Goal: Information Seeking & Learning: Learn about a topic

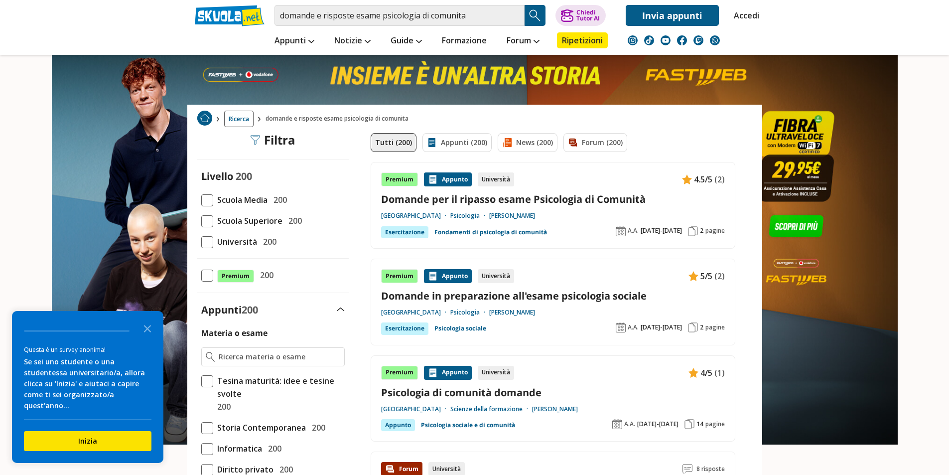
click at [499, 296] on link "Domande in preparazione all'esame psicologia sociale" at bounding box center [553, 295] width 344 height 13
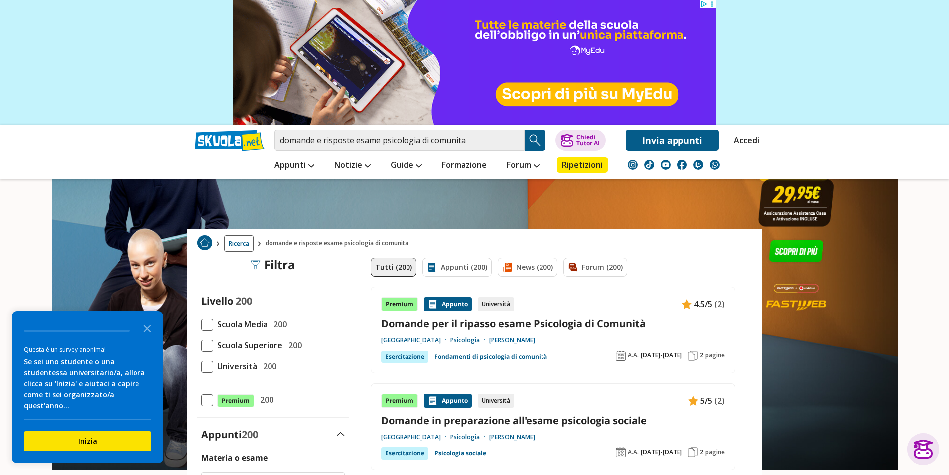
scroll to position [149, 0]
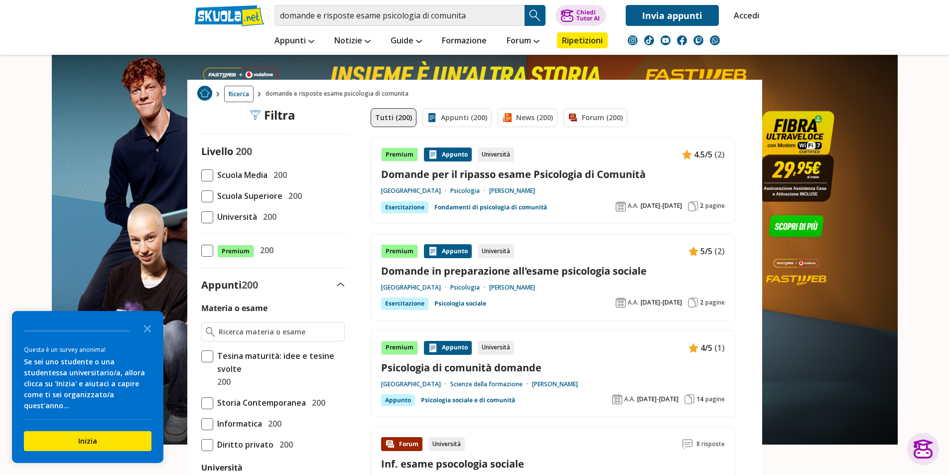
click at [470, 271] on link "Domande in preparazione all'esame psicologia sociale" at bounding box center [553, 270] width 344 height 13
click at [534, 175] on link "Domande per il ripasso esame Psicologia di Comunità" at bounding box center [553, 173] width 344 height 13
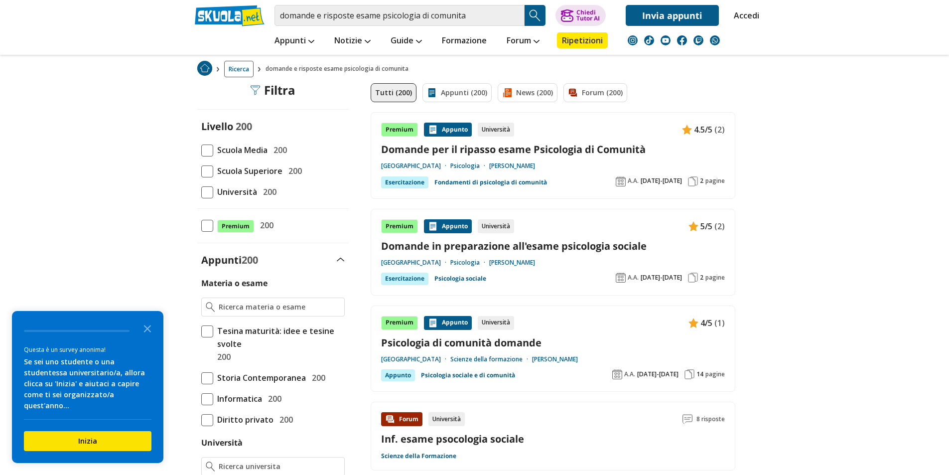
click at [504, 182] on link "Fondamenti di psicologia di comunità" at bounding box center [490, 182] width 113 height 12
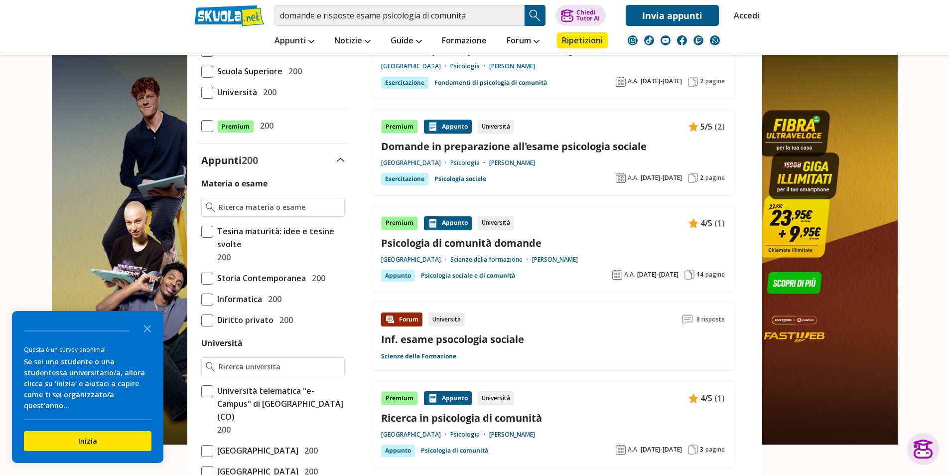
scroll to position [199, 0]
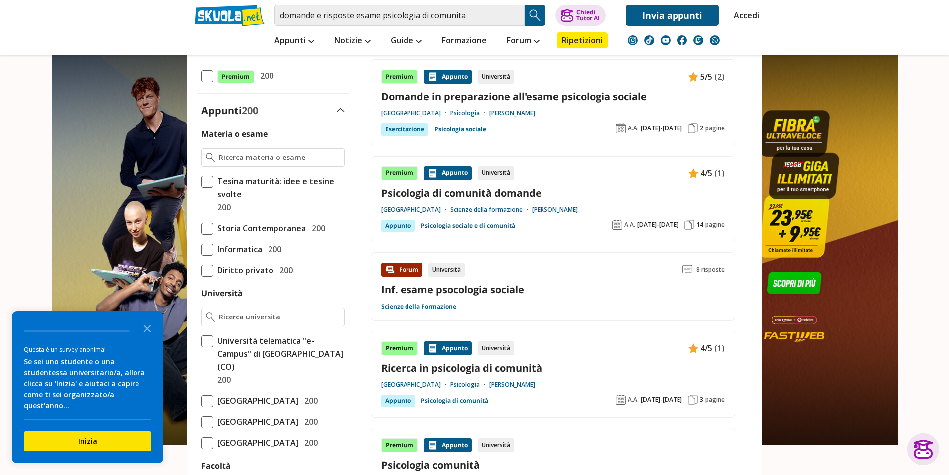
click at [420, 288] on link "Inf. esame psocologia sociale" at bounding box center [452, 288] width 143 height 13
